Goal: Information Seeking & Learning: Learn about a topic

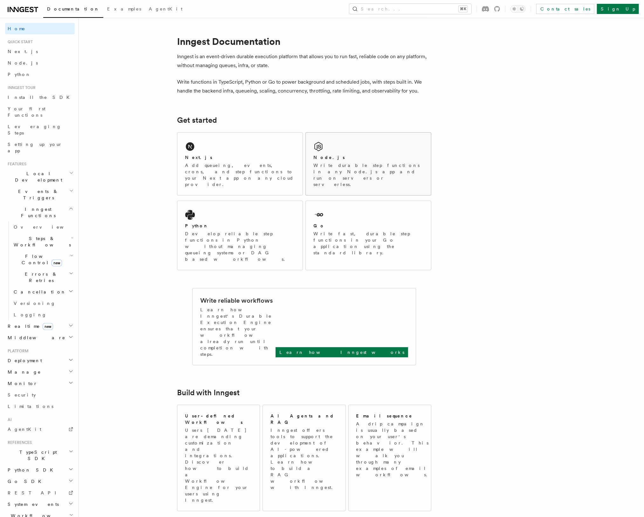
click at [377, 152] on div "Node.js Write durable step functions in any Node.js app and run on servers or s…" at bounding box center [368, 164] width 125 height 63
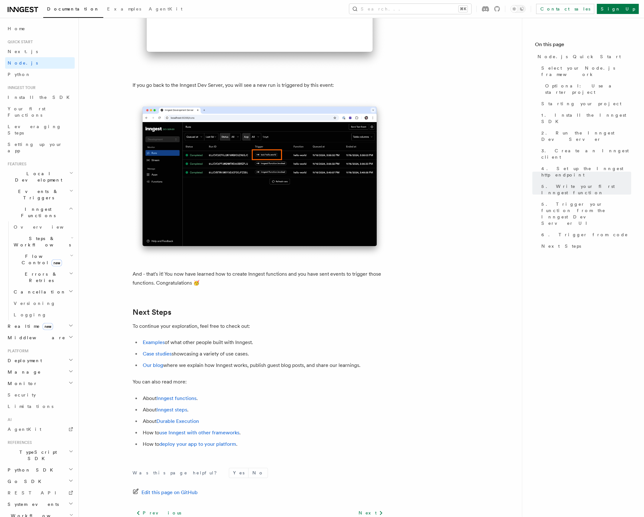
scroll to position [3769, 0]
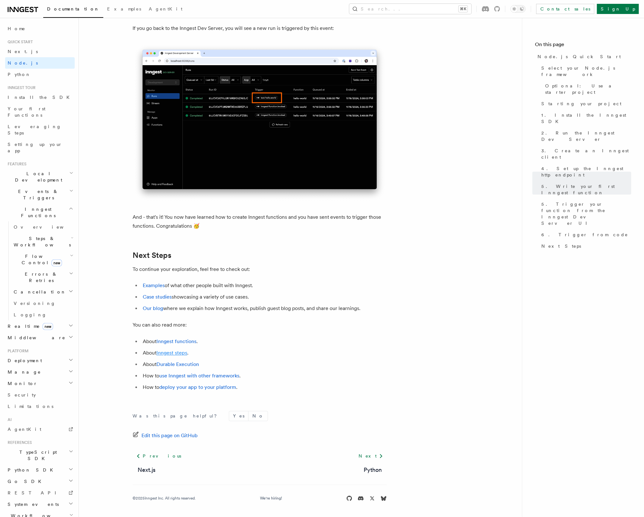
click at [185, 355] on link "Inngest steps" at bounding box center [171, 353] width 31 height 6
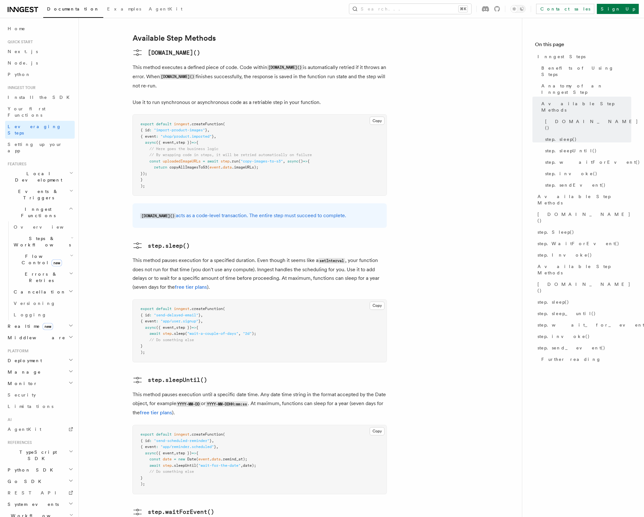
scroll to position [535, 0]
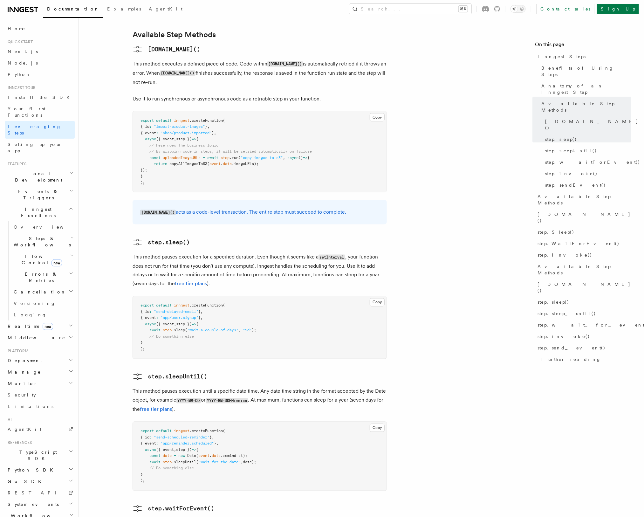
click at [73, 449] on icon "button" at bounding box center [71, 451] width 5 height 5
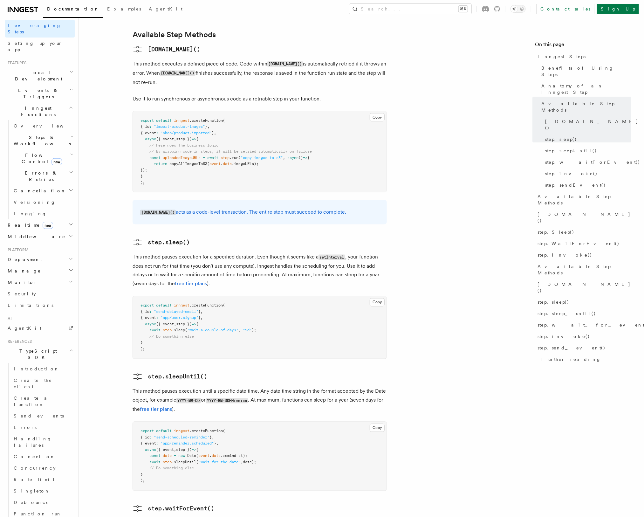
scroll to position [104, 0]
click at [106, 2] on link "Examples" at bounding box center [124, 9] width 42 height 15
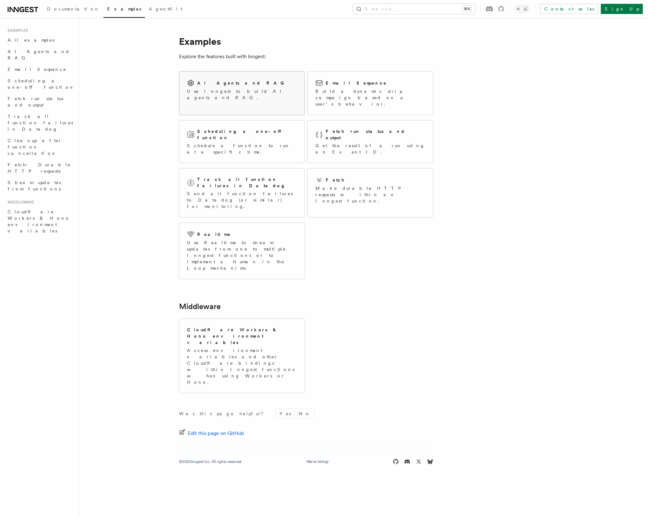
click at [235, 92] on p "Use Inngest to build AI agents and RAG." at bounding box center [242, 94] width 110 height 13
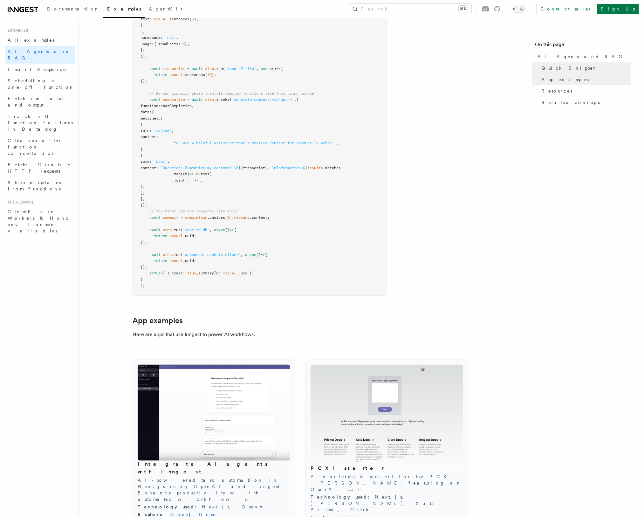
scroll to position [172, 0]
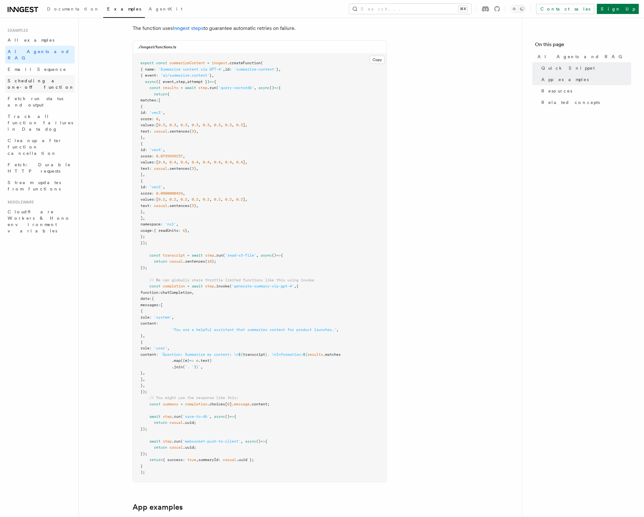
click at [51, 78] on span "Scheduling a one-off function" at bounding box center [41, 83] width 67 height 11
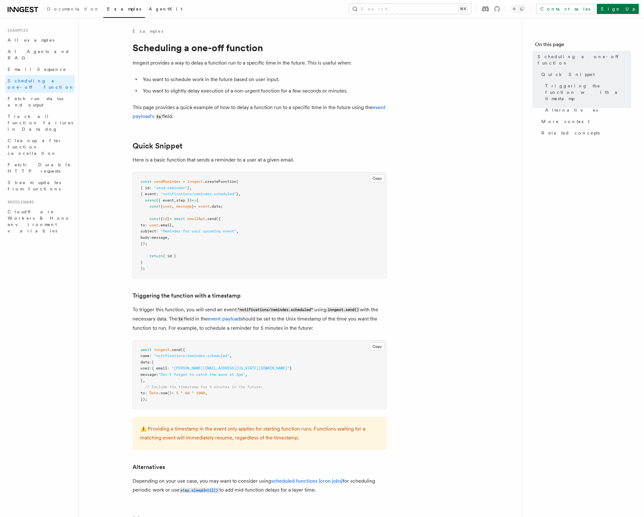
click at [145, 12] on link "AgentKit" at bounding box center [165, 9] width 41 height 15
